Goal: Task Accomplishment & Management: Manage account settings

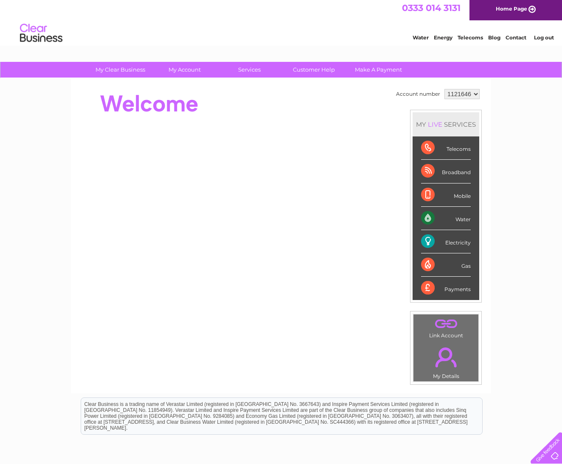
scroll to position [3, 0]
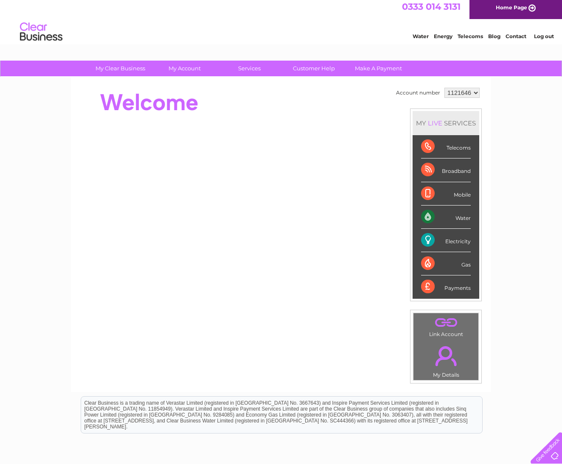
click at [542, 40] on li "Log out" at bounding box center [543, 36] width 25 height 11
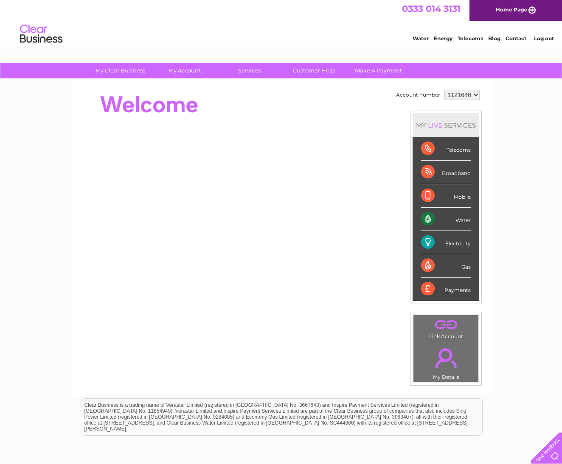
click at [542, 37] on link "Log out" at bounding box center [544, 38] width 20 height 6
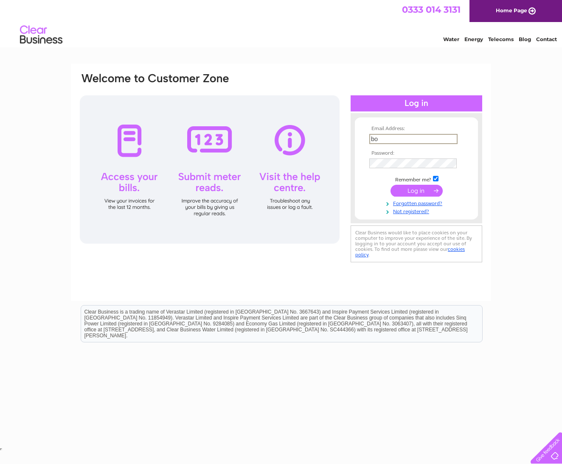
type input "b"
click at [450, 141] on input "text" at bounding box center [413, 139] width 88 height 10
type input "[EMAIL_ADDRESS][DOMAIN_NAME]"
click at [418, 194] on input "submit" at bounding box center [416, 191] width 52 height 12
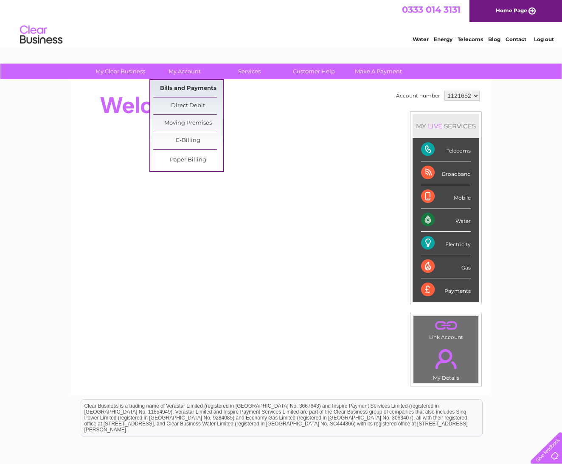
click at [194, 91] on link "Bills and Payments" at bounding box center [188, 88] width 70 height 17
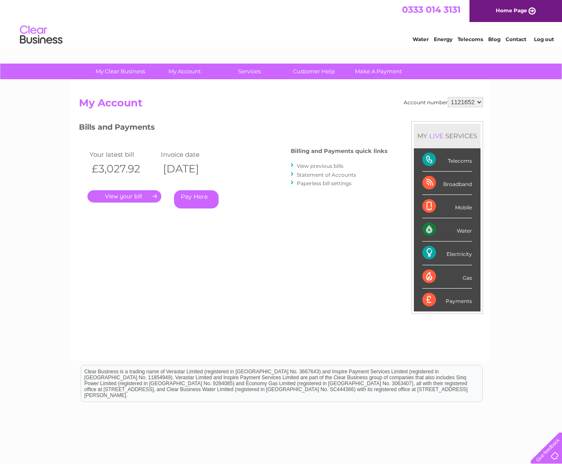
click at [135, 198] on link "." at bounding box center [124, 196] width 74 height 12
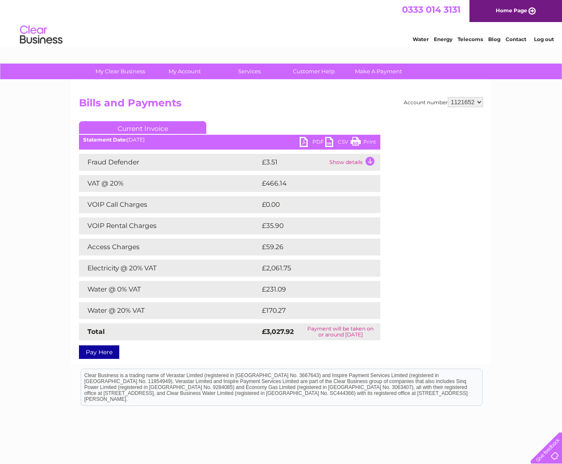
click at [310, 142] on link "PDF" at bounding box center [311, 143] width 25 height 12
